Goal: Task Accomplishment & Management: Manage account settings

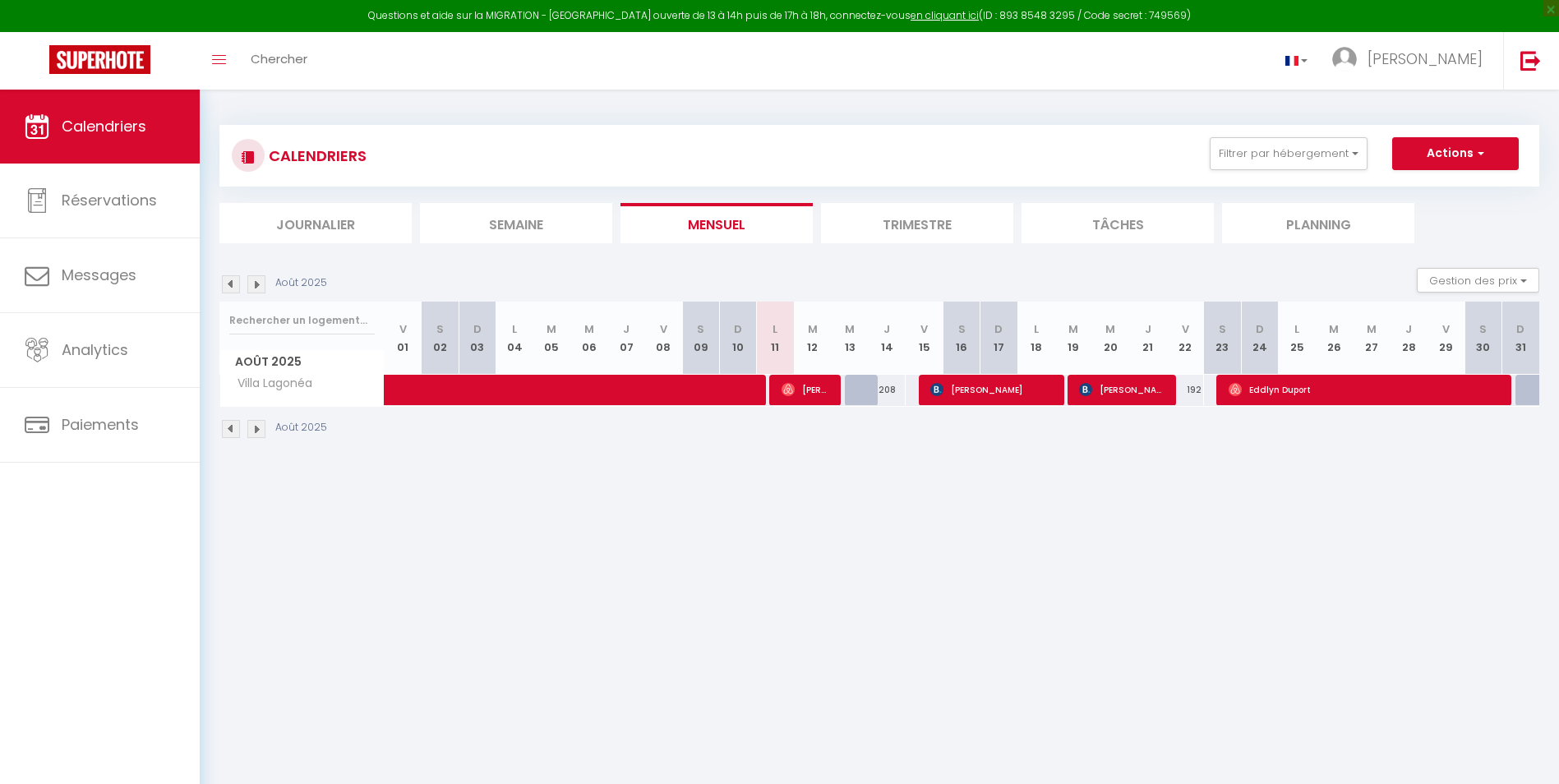
click at [255, 428] on img at bounding box center [256, 429] width 18 height 18
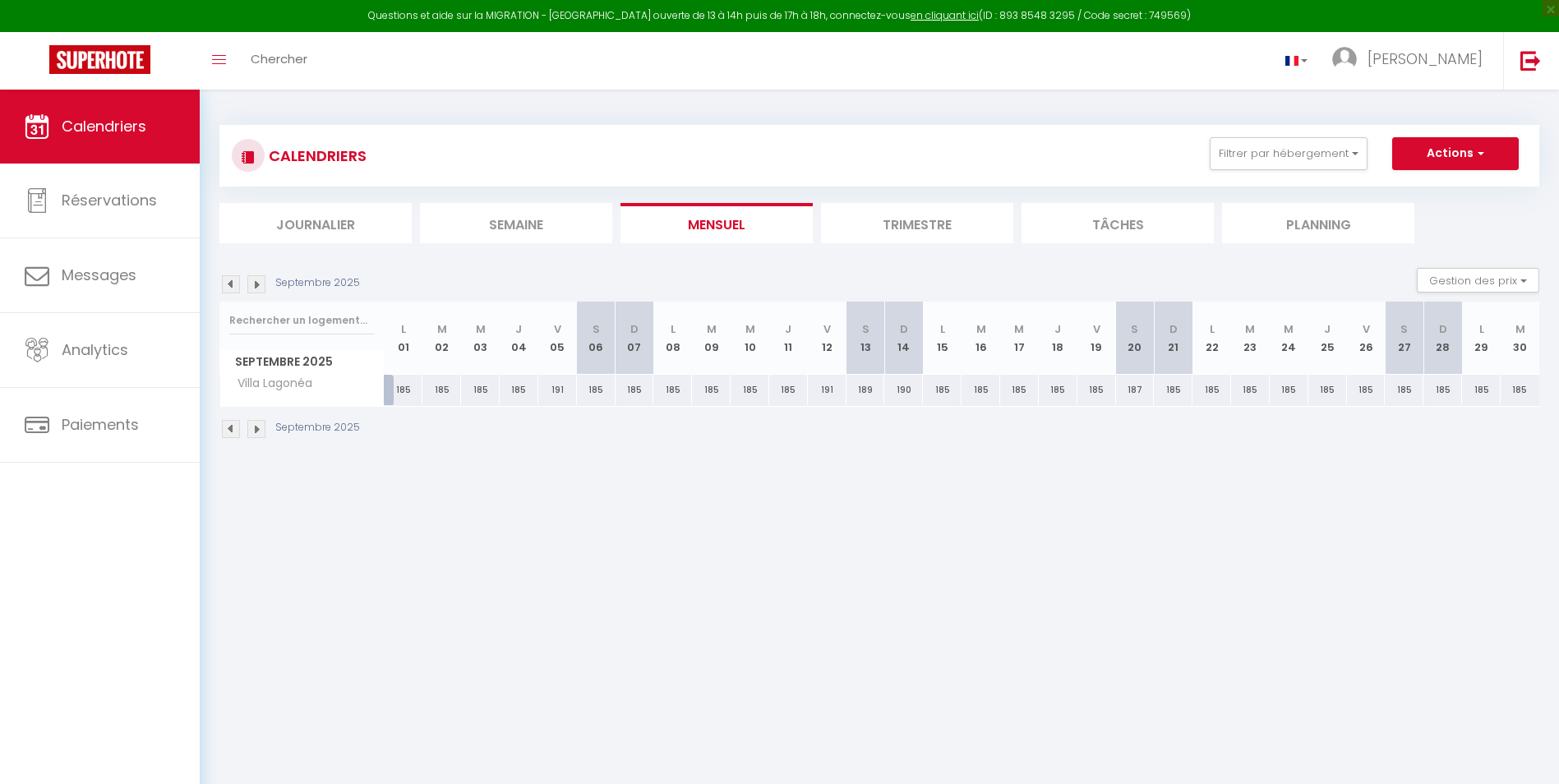
click at [255, 428] on img at bounding box center [256, 429] width 18 height 18
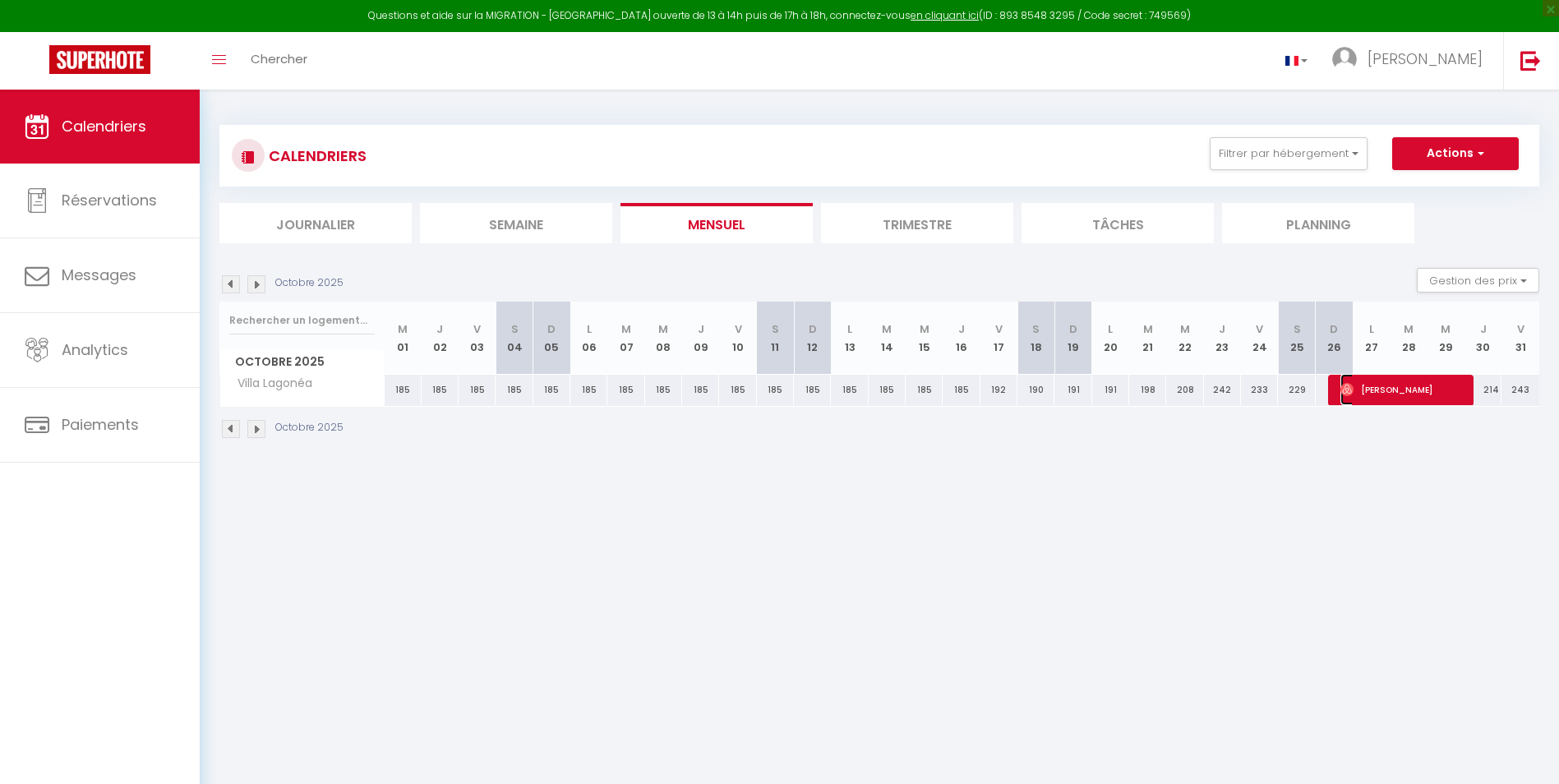
click at [1374, 394] on span "[PERSON_NAME]" at bounding box center [1403, 389] width 124 height 31
select select "OK"
select select "0"
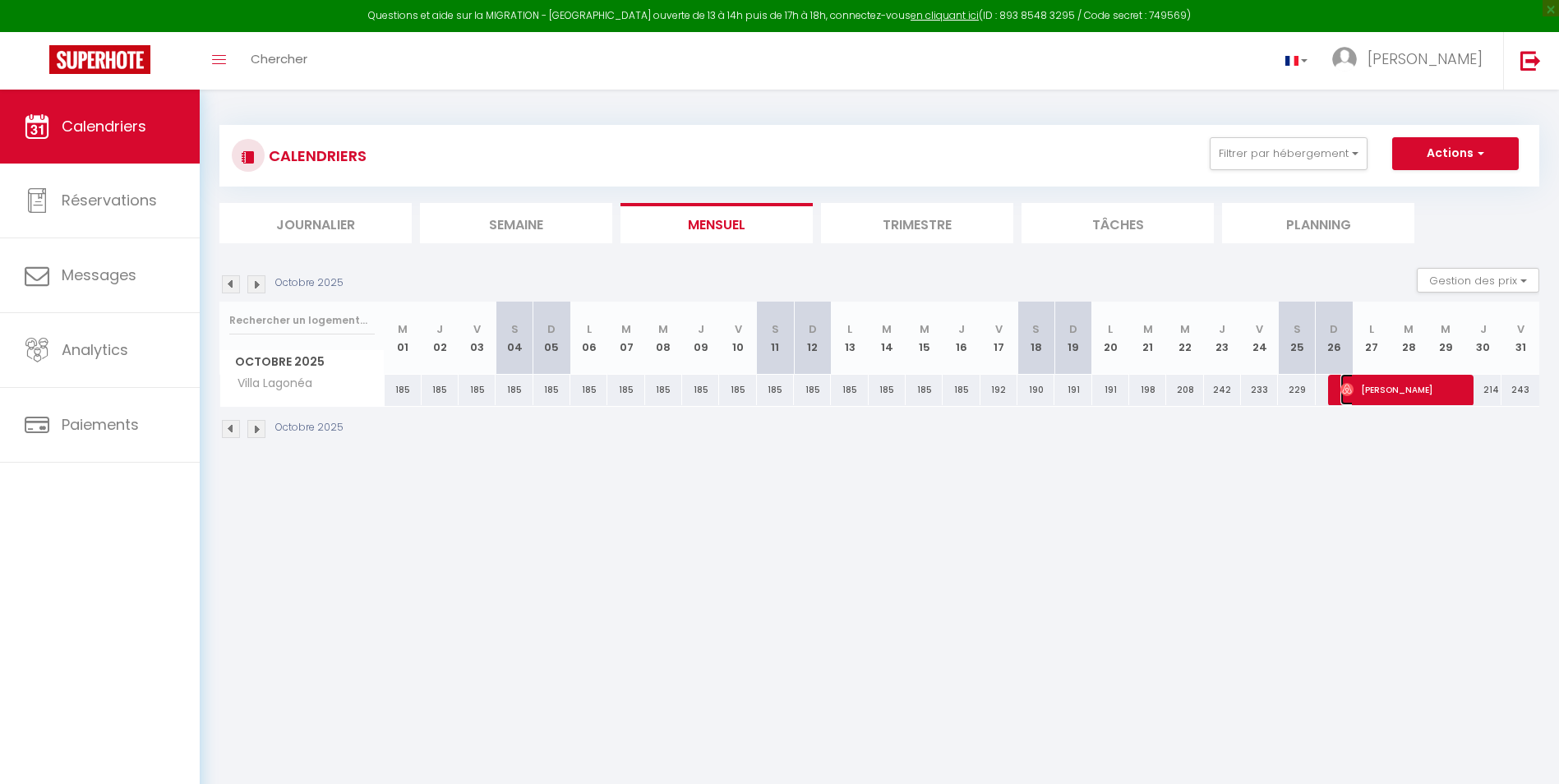
select select "1"
select select
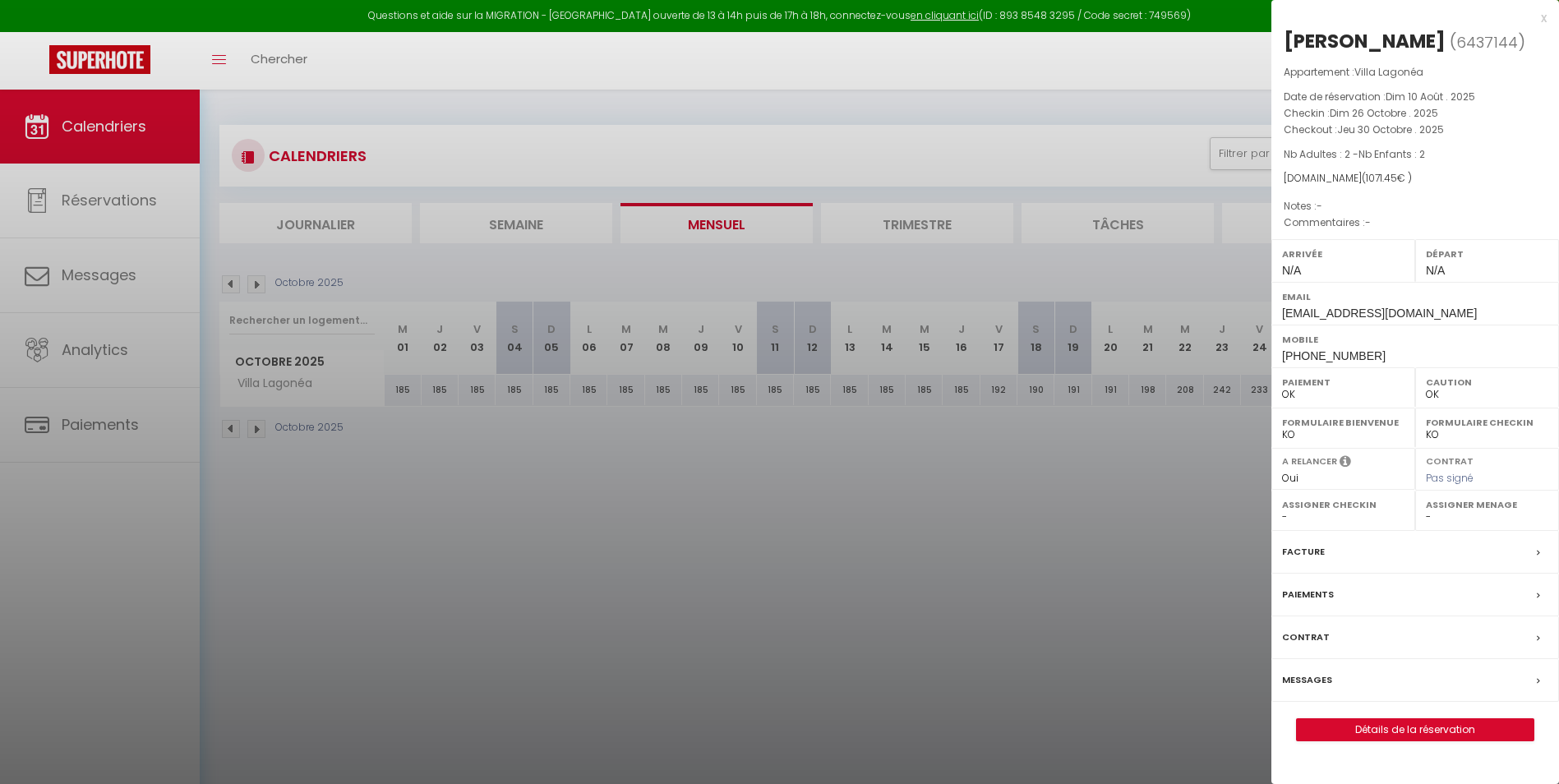
click at [251, 424] on div at bounding box center [779, 392] width 1559 height 784
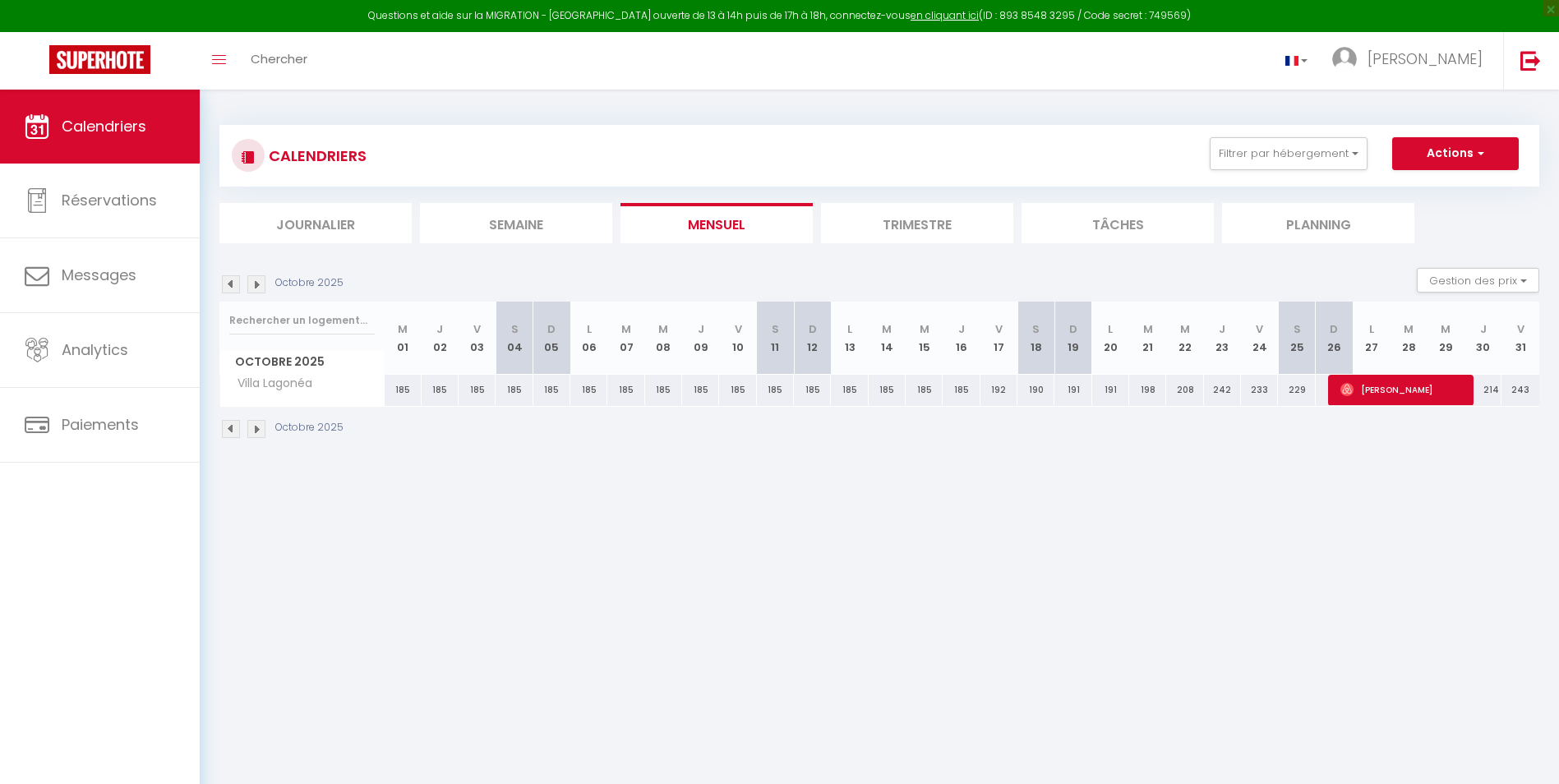
click at [262, 426] on img at bounding box center [256, 429] width 18 height 18
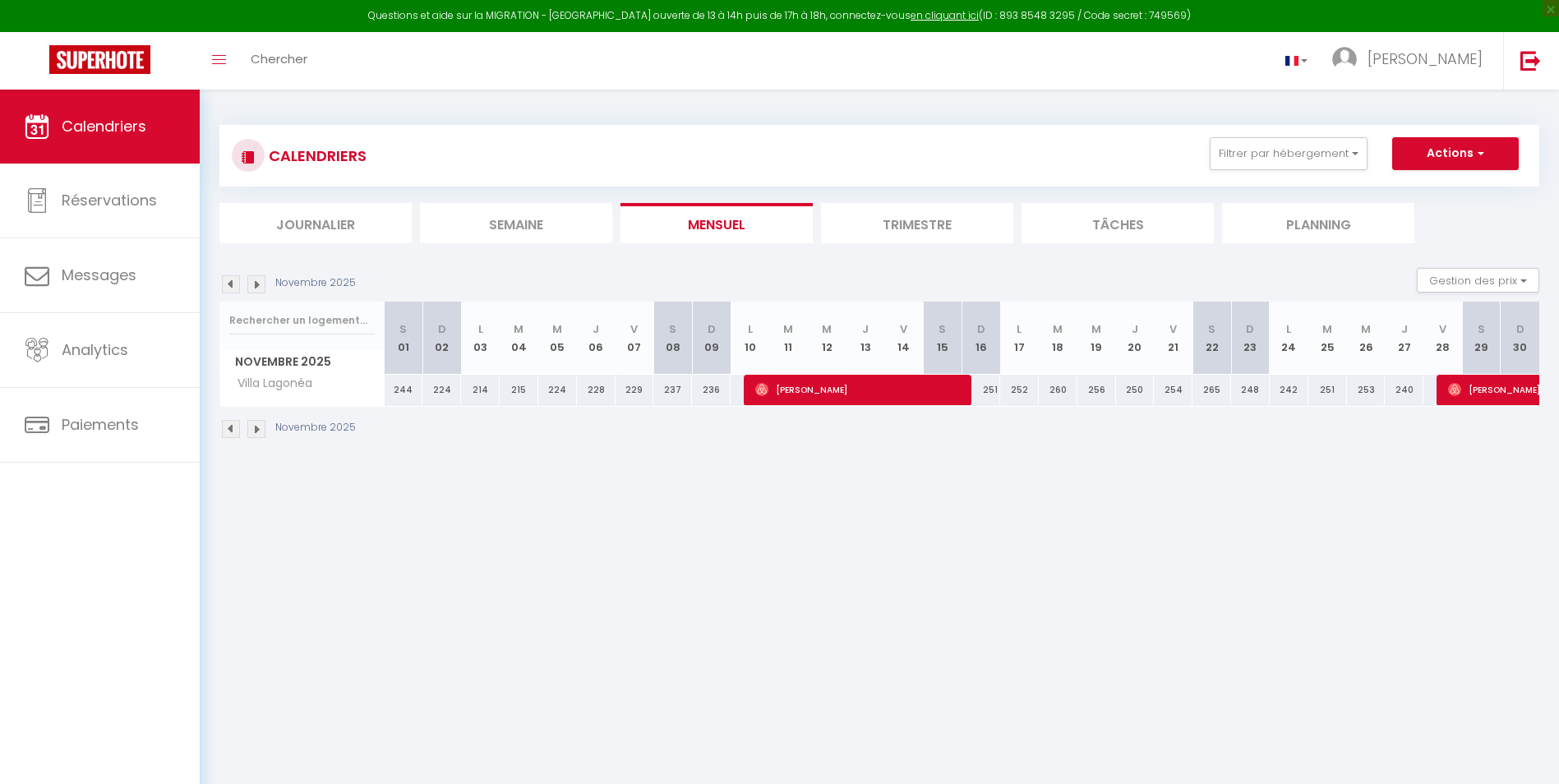
click at [253, 426] on img at bounding box center [256, 429] width 18 height 18
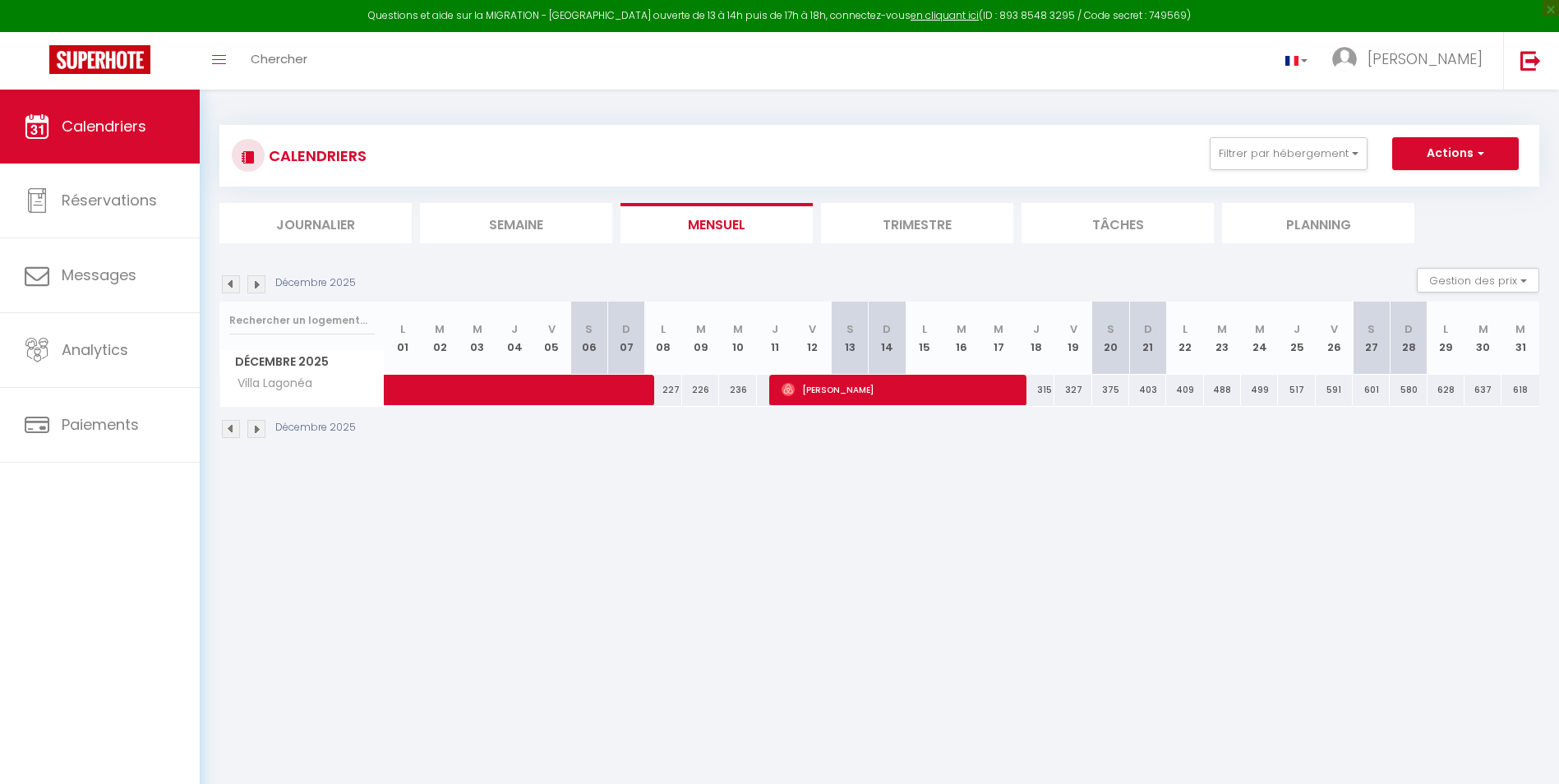
click at [254, 425] on img at bounding box center [256, 429] width 18 height 18
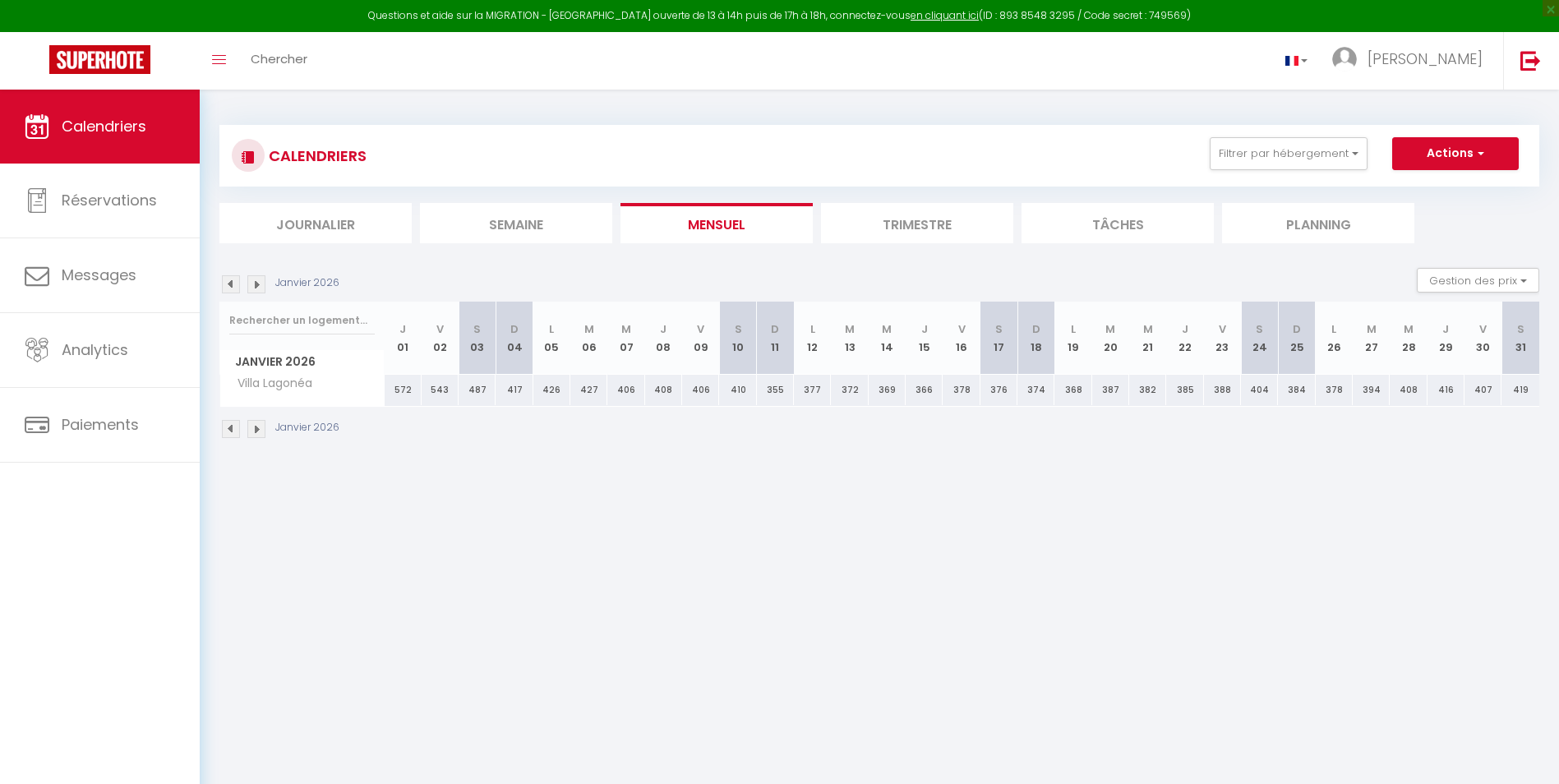
click at [254, 425] on img at bounding box center [256, 429] width 18 height 18
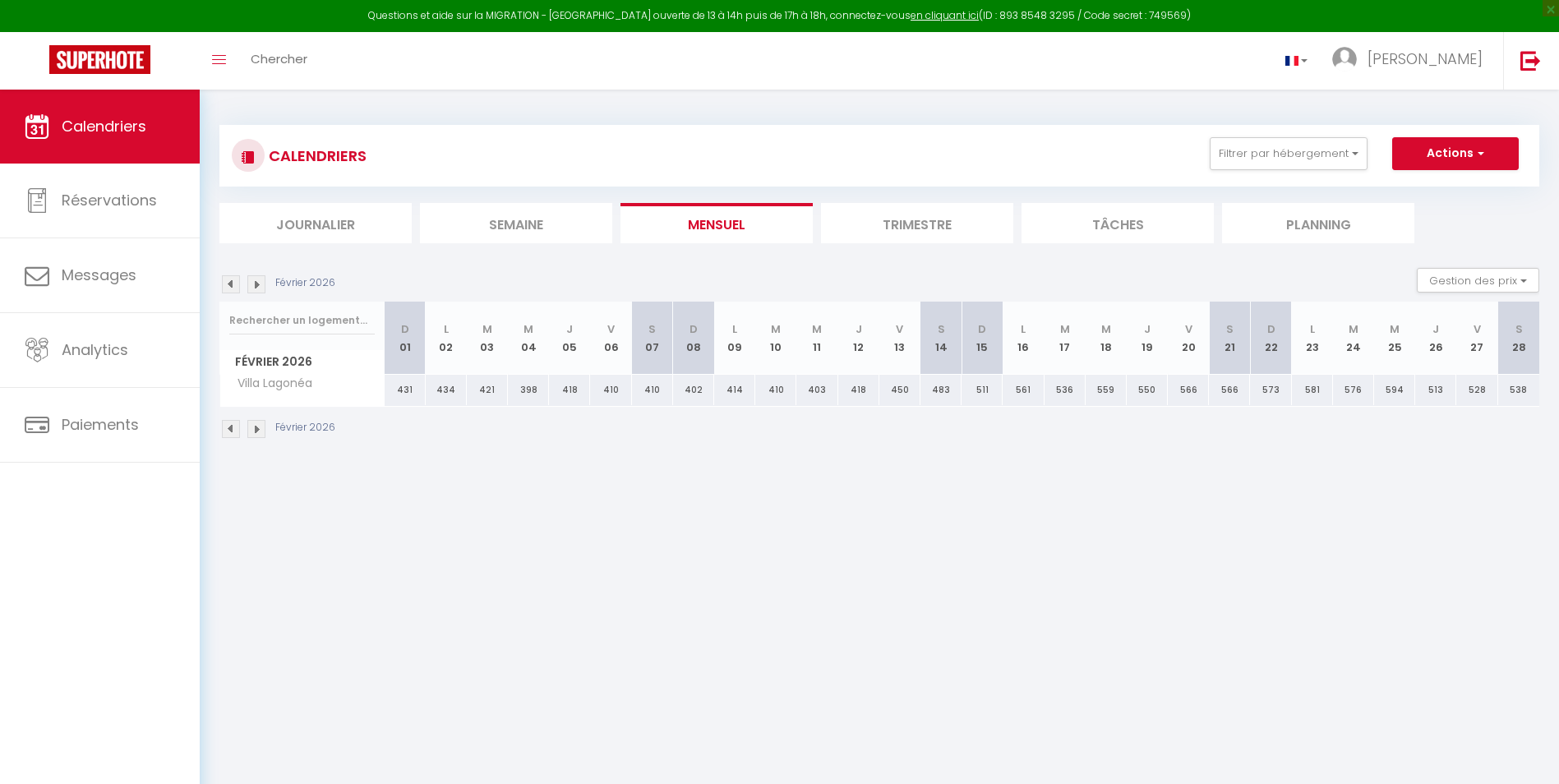
click at [254, 424] on img at bounding box center [256, 429] width 18 height 18
